Goal: Task Accomplishment & Management: Manage account settings

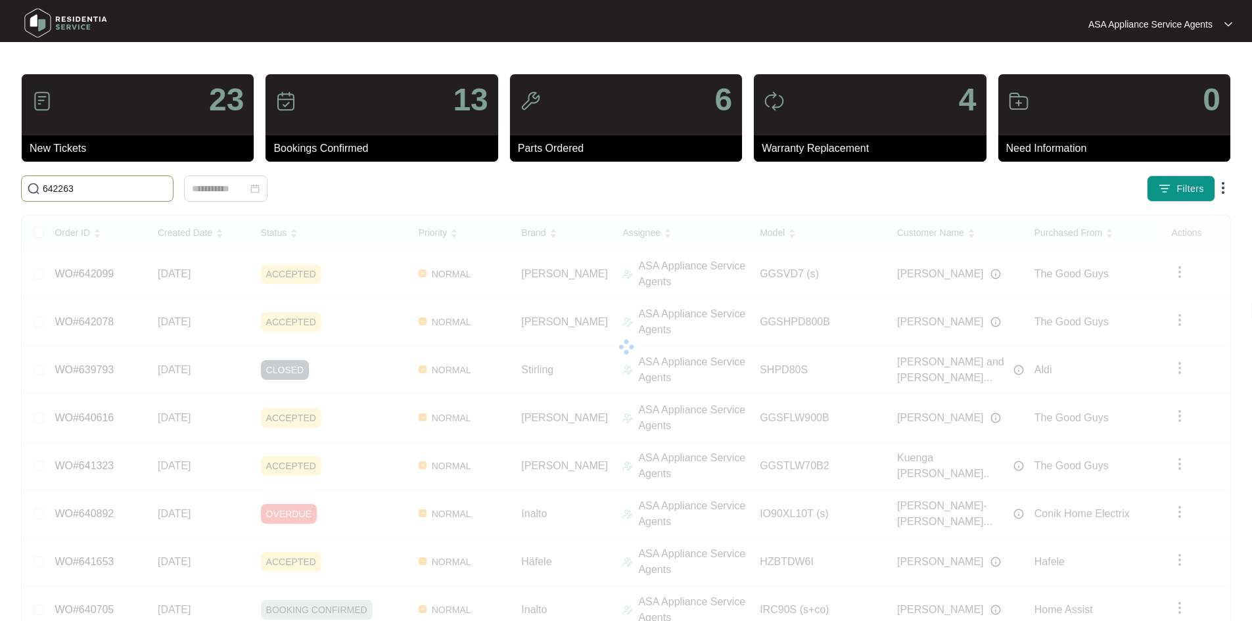
type input "642263"
click at [430, 192] on div "642263" at bounding box center [225, 188] width 409 height 26
click at [430, 189] on div "642263" at bounding box center [225, 188] width 409 height 26
click at [173, 196] on span "642263" at bounding box center [97, 188] width 152 height 26
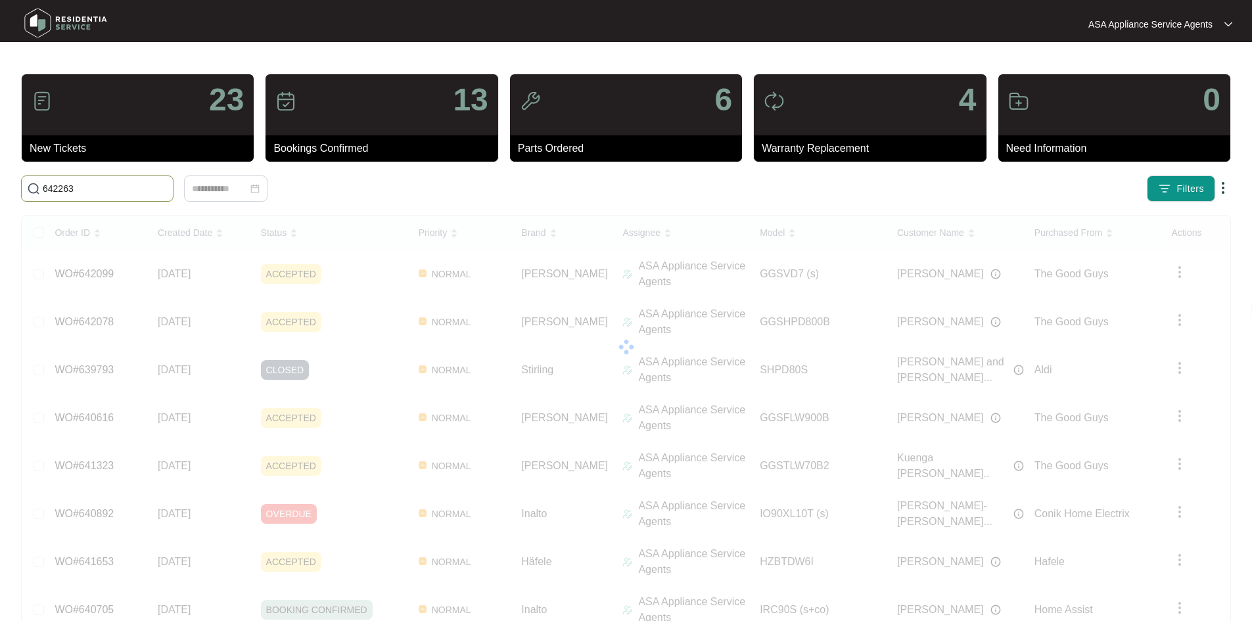
drag, startPoint x: 279, startPoint y: 183, endPoint x: -7, endPoint y: 215, distance: 288.3
click at [0, 215] on html "ASA Appliance Service Agents ASA Applia... 23 New Tickets 13 Bookings Confirmed…" at bounding box center [626, 397] width 1252 height 794
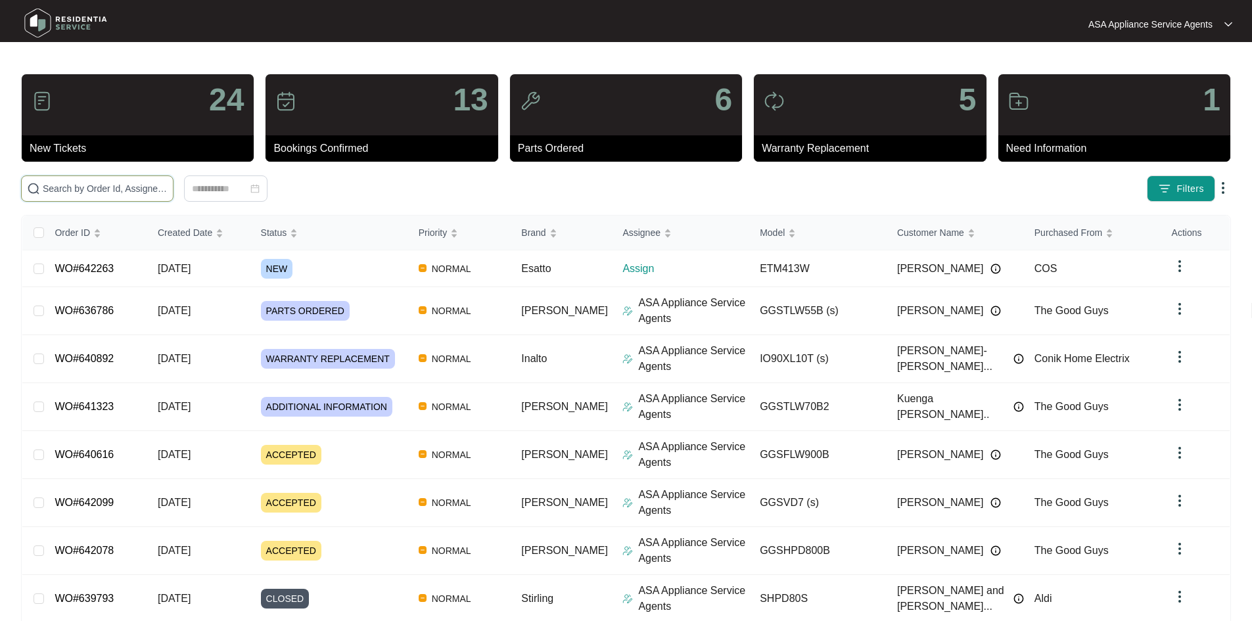
click at [168, 193] on input "text" at bounding box center [105, 188] width 125 height 14
paste input "642263"
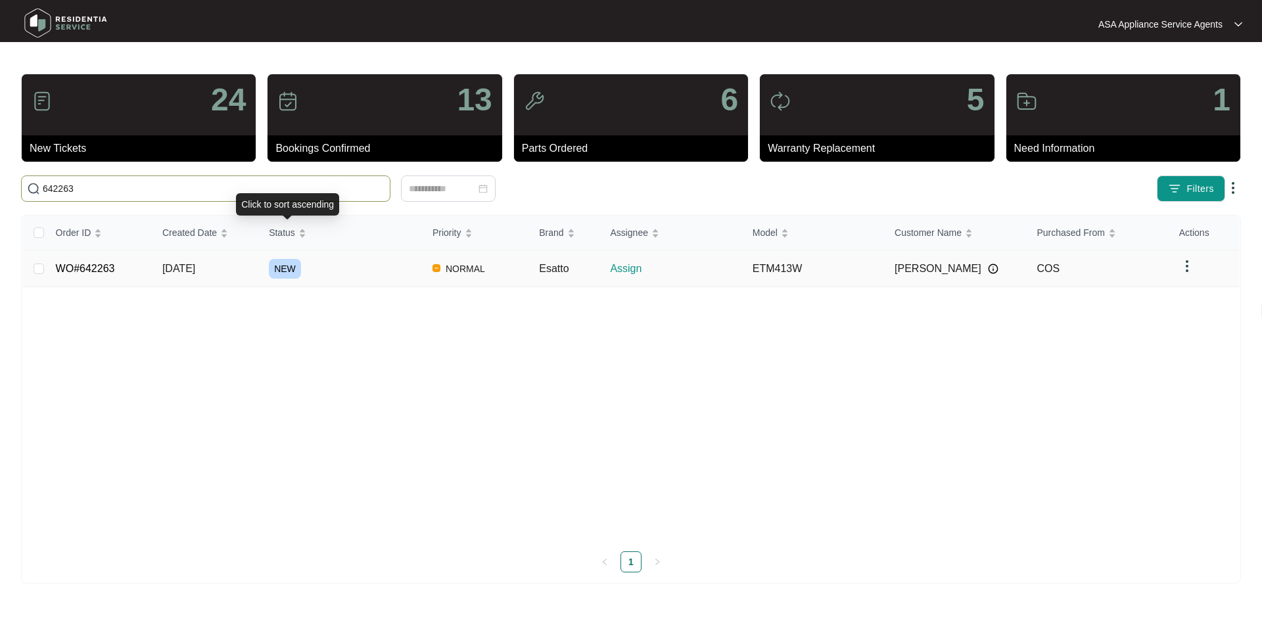
type input "642263"
click at [344, 267] on div "NEW" at bounding box center [345, 269] width 153 height 20
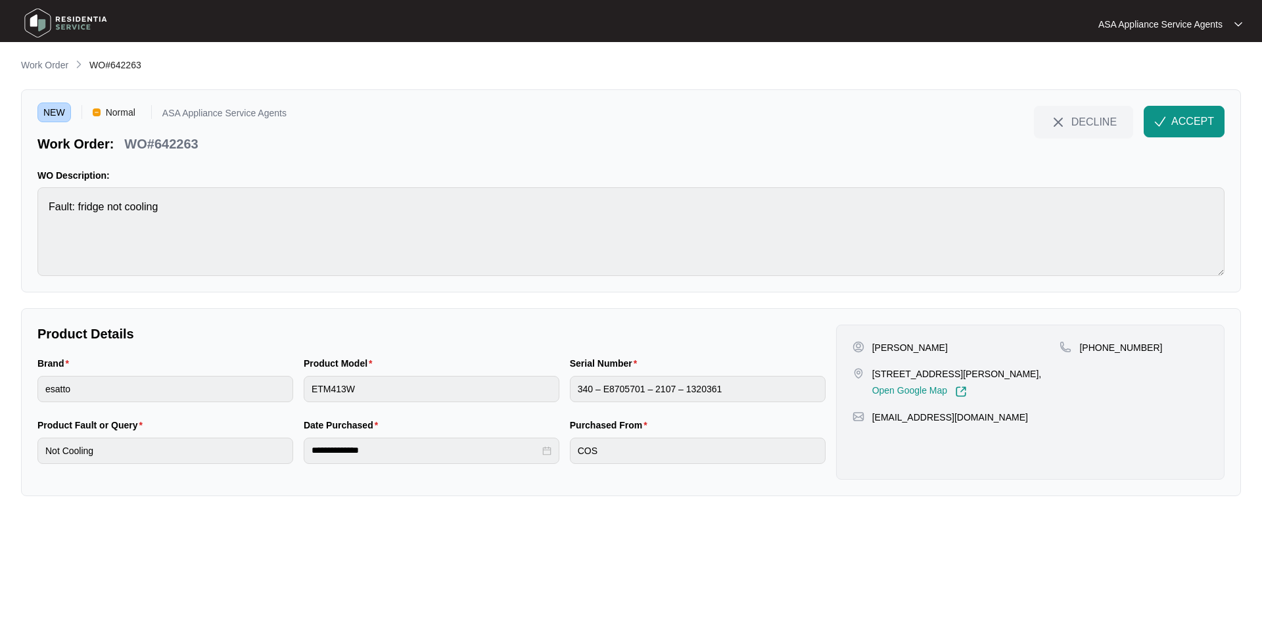
click at [917, 344] on p "[PERSON_NAME]" at bounding box center [910, 347] width 76 height 13
copy p "Shook"
click at [884, 353] on p "[PERSON_NAME]" at bounding box center [910, 347] width 76 height 13
click at [883, 352] on p "[PERSON_NAME]" at bounding box center [910, 347] width 76 height 13
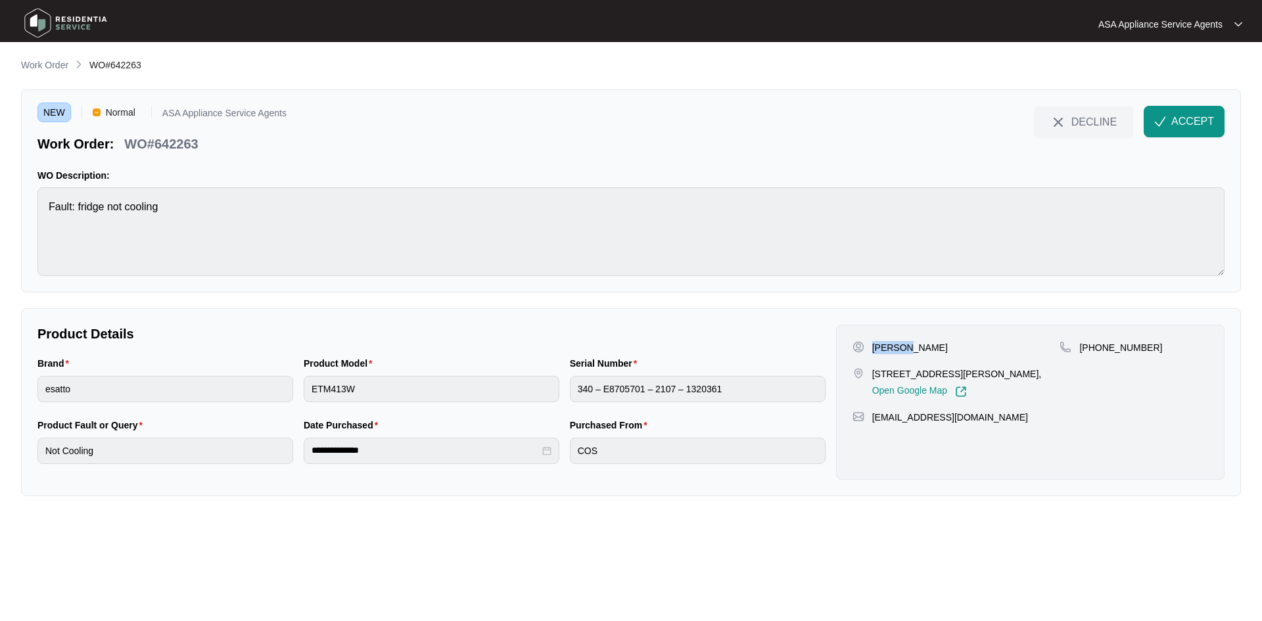
copy p "[PERSON_NAME]"
drag, startPoint x: 961, startPoint y: 374, endPoint x: 870, endPoint y: 380, distance: 90.9
click at [870, 380] on div "[STREET_ADDRESS][PERSON_NAME], Open Google Map" at bounding box center [956, 382] width 208 height 30
copy p "[STREET_ADDRESS][PERSON_NAME]"
click at [980, 377] on p "[STREET_ADDRESS][PERSON_NAME]," at bounding box center [957, 373] width 170 height 13
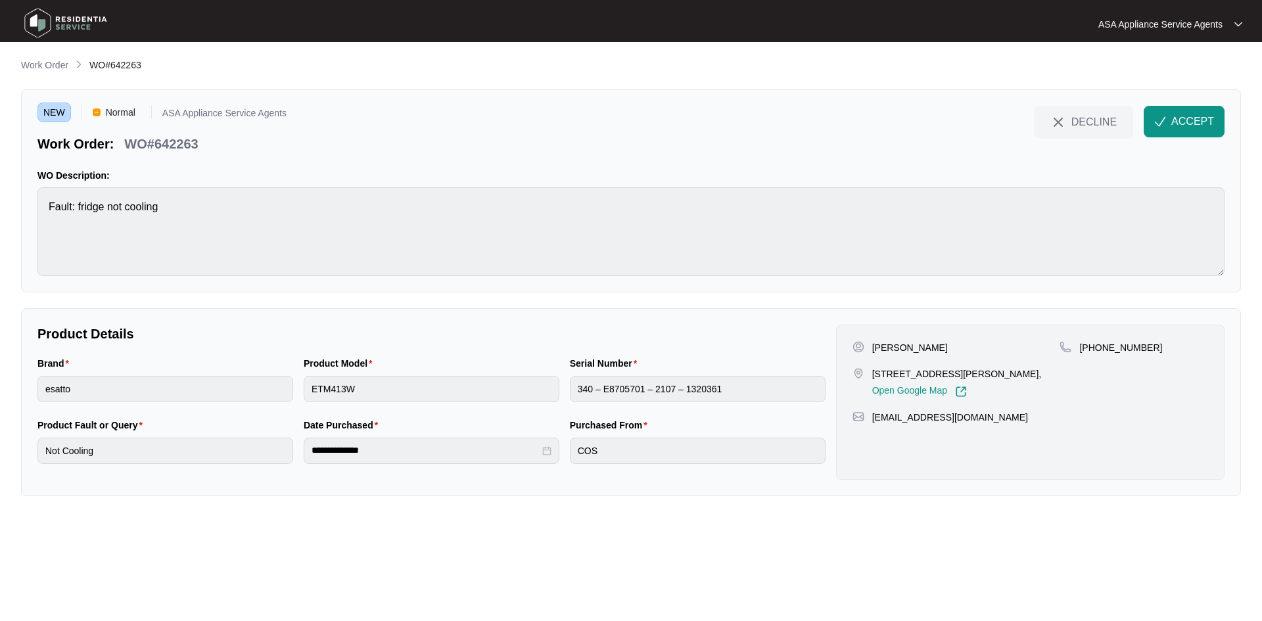
click at [981, 371] on p "[STREET_ADDRESS][PERSON_NAME]," at bounding box center [957, 373] width 170 height 13
click at [981, 375] on p "[STREET_ADDRESS][PERSON_NAME]," at bounding box center [957, 373] width 170 height 13
copy p "Forrestfield"
drag, startPoint x: 999, startPoint y: 417, endPoint x: 875, endPoint y: 419, distance: 124.2
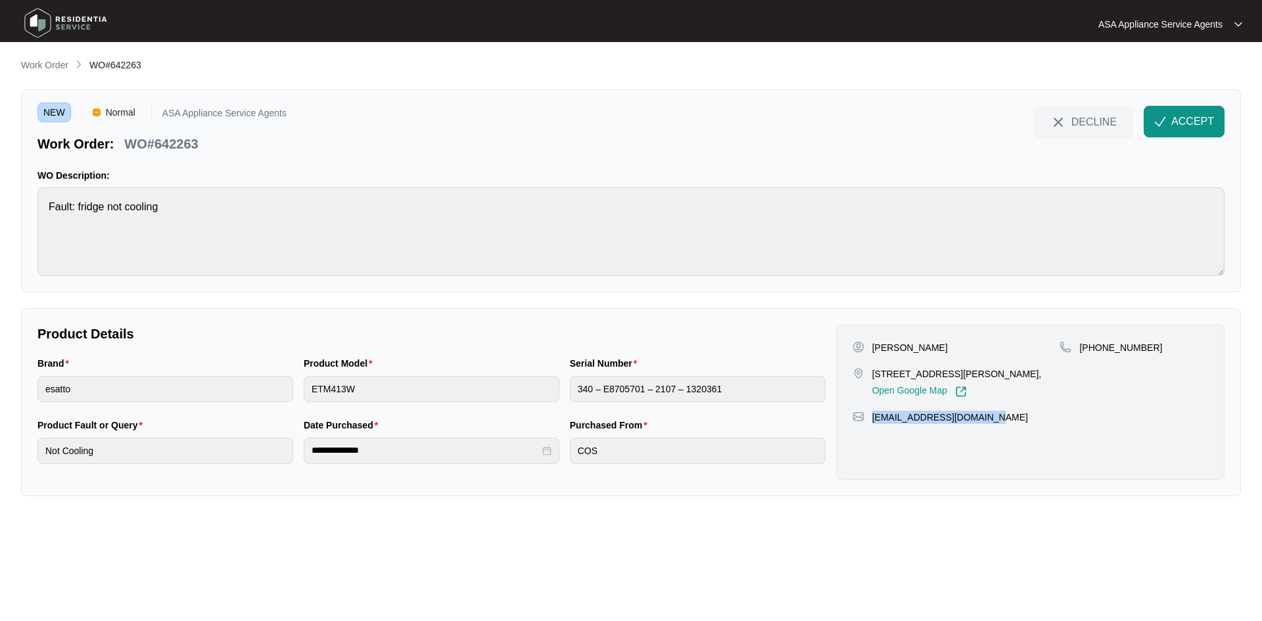
click at [875, 419] on div "[EMAIL_ADDRESS][DOMAIN_NAME]" at bounding box center [1029, 417] width 355 height 13
copy p "[EMAIL_ADDRESS][DOMAIN_NAME]"
drag, startPoint x: 1095, startPoint y: 345, endPoint x: 1177, endPoint y: 350, distance: 83.0
click at [1177, 350] on div "[PHONE_NUMBER]" at bounding box center [1133, 347] width 149 height 13
copy p "433837838"
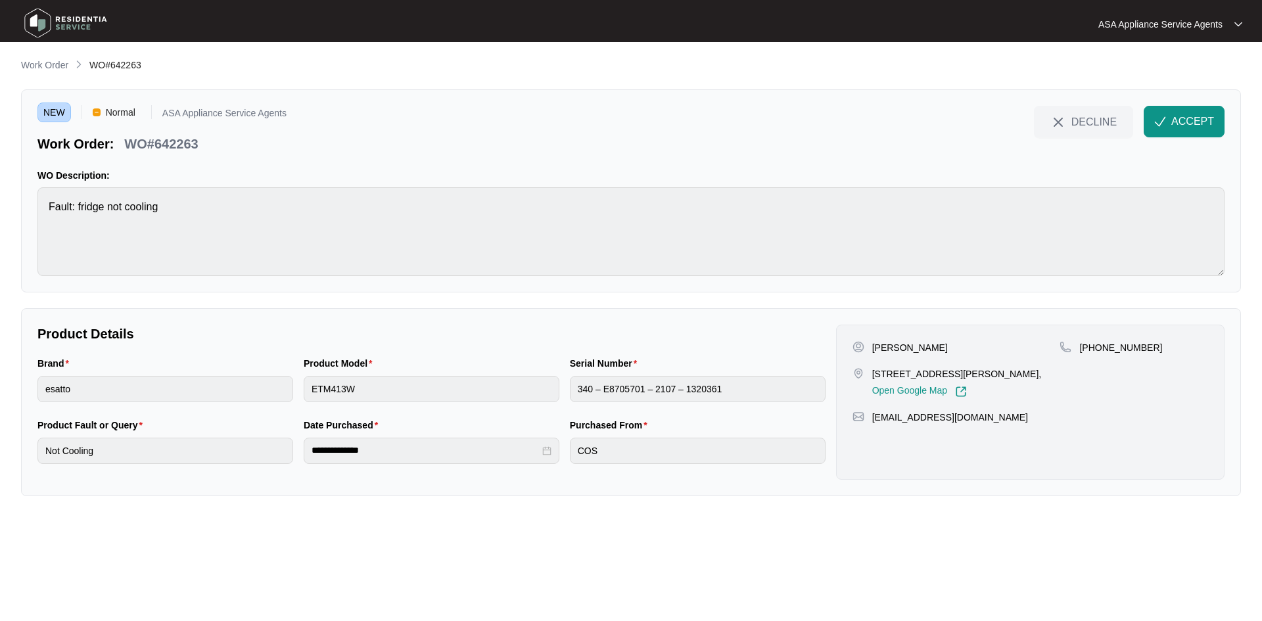
click at [0, 216] on html "**********" at bounding box center [631, 310] width 1262 height 621
click at [242, 382] on div "Brand esatto Product Model ETM413W Serial Number 340 – E8705701 – 2107 – 1320361" at bounding box center [431, 387] width 798 height 62
click at [5, 382] on main "**********" at bounding box center [631, 310] width 1262 height 621
click at [204, 392] on div "Brand esatto Product Model ETM413W Serial Number 340 – E8705701 – 2107 – 1320361" at bounding box center [431, 387] width 798 height 62
drag, startPoint x: 207, startPoint y: 150, endPoint x: 130, endPoint y: 141, distance: 77.4
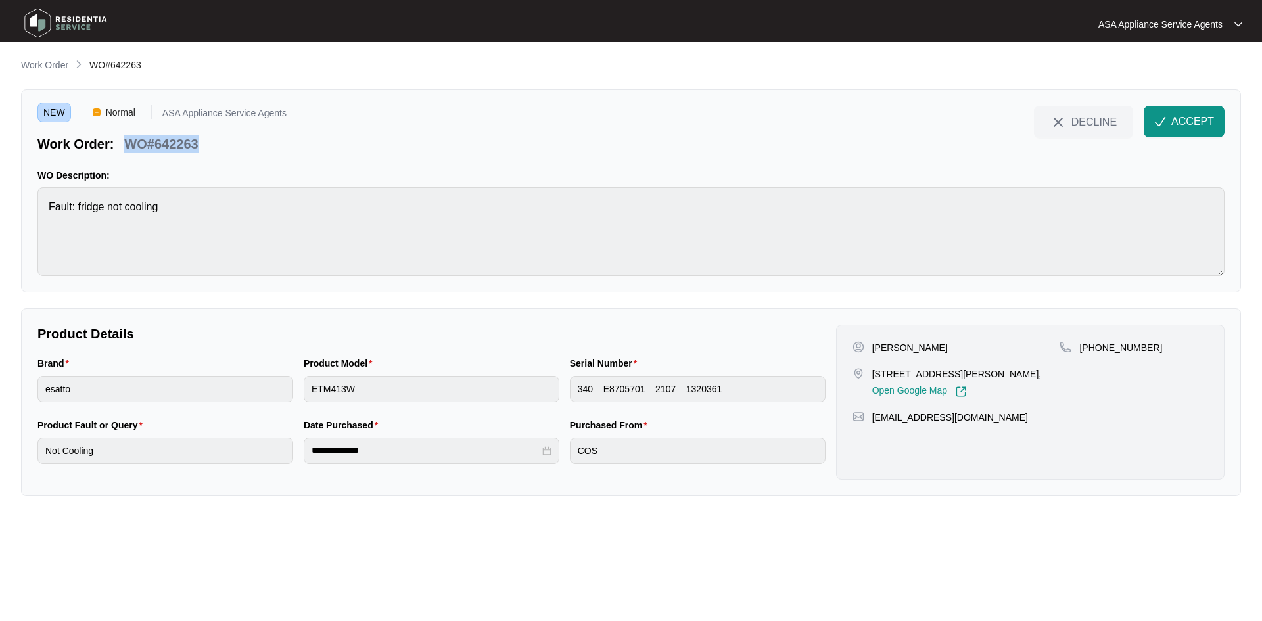
click at [130, 141] on div "Work Order: WO#642263" at bounding box center [161, 141] width 249 height 23
copy p "WO#642263"
click at [1176, 108] on button "ACCEPT" at bounding box center [1183, 122] width 81 height 32
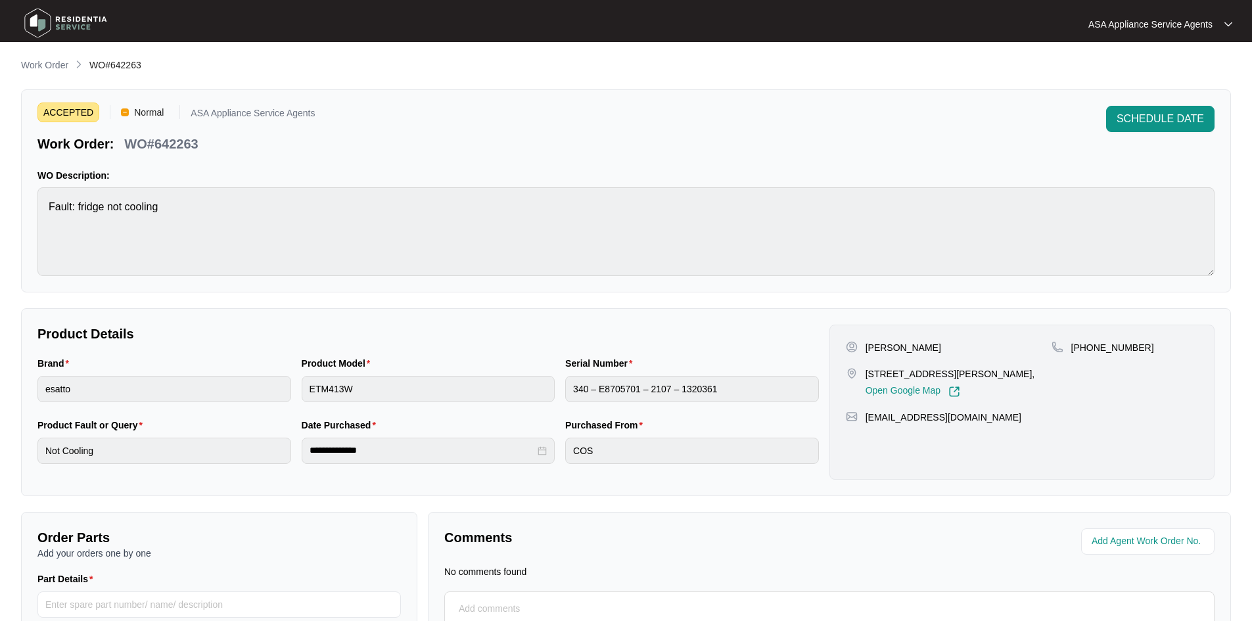
click at [133, 25] on div at bounding box center [167, 23] width 306 height 41
